Goal: Information Seeking & Learning: Find specific fact

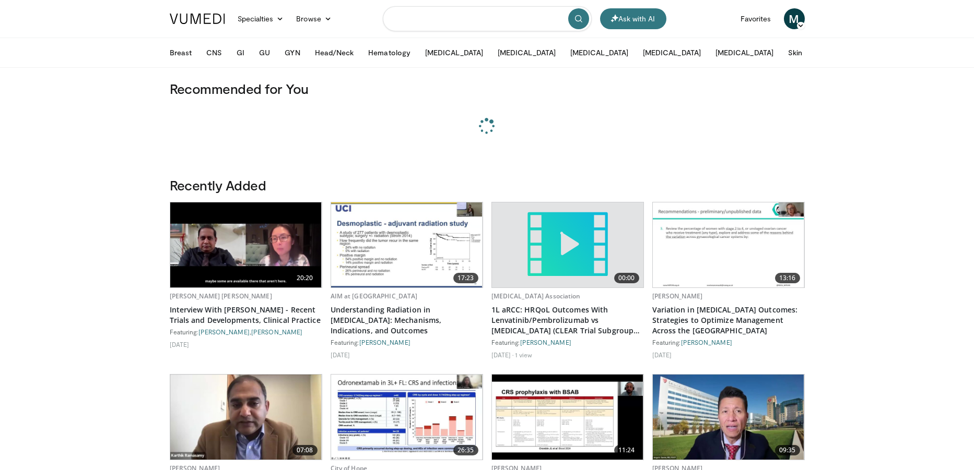
click at [456, 20] on input "Search topics, interventions" at bounding box center [487, 18] width 209 height 25
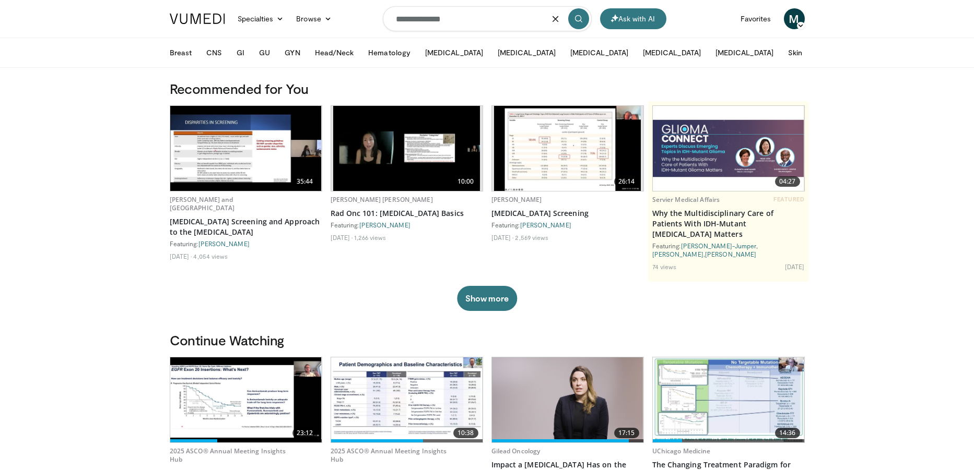
type input "**********"
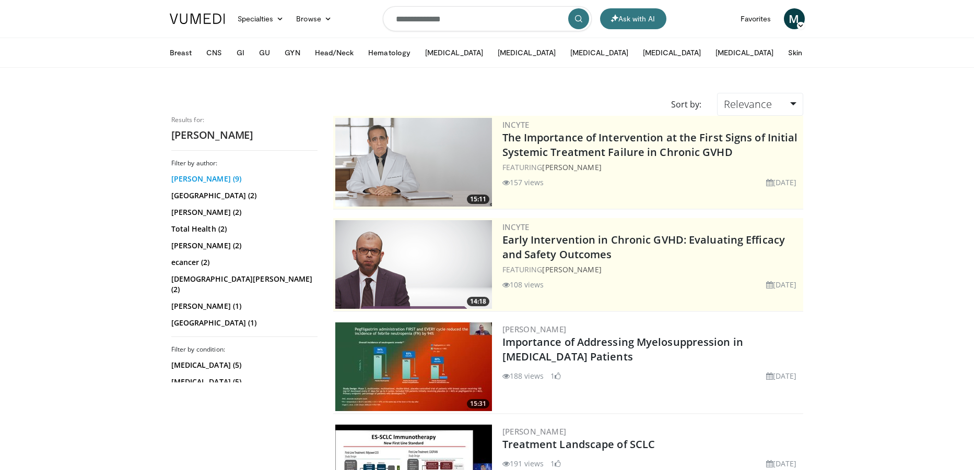
click at [221, 181] on link "Edgardo Santos​ (9)" at bounding box center [243, 179] width 144 height 10
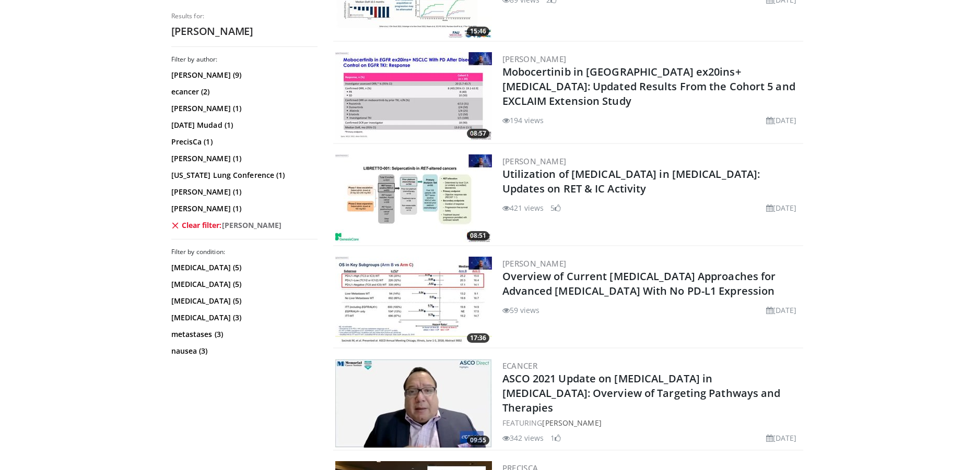
scroll to position [679, 0]
